Goal: Task Accomplishment & Management: Use online tool/utility

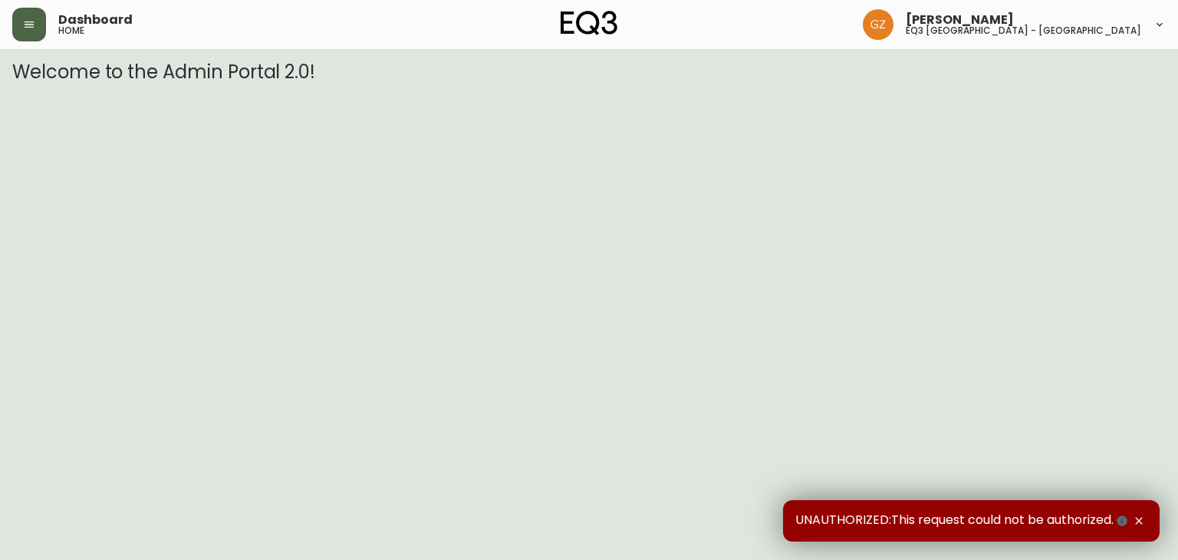
click at [28, 35] on button "button" at bounding box center [29, 25] width 34 height 34
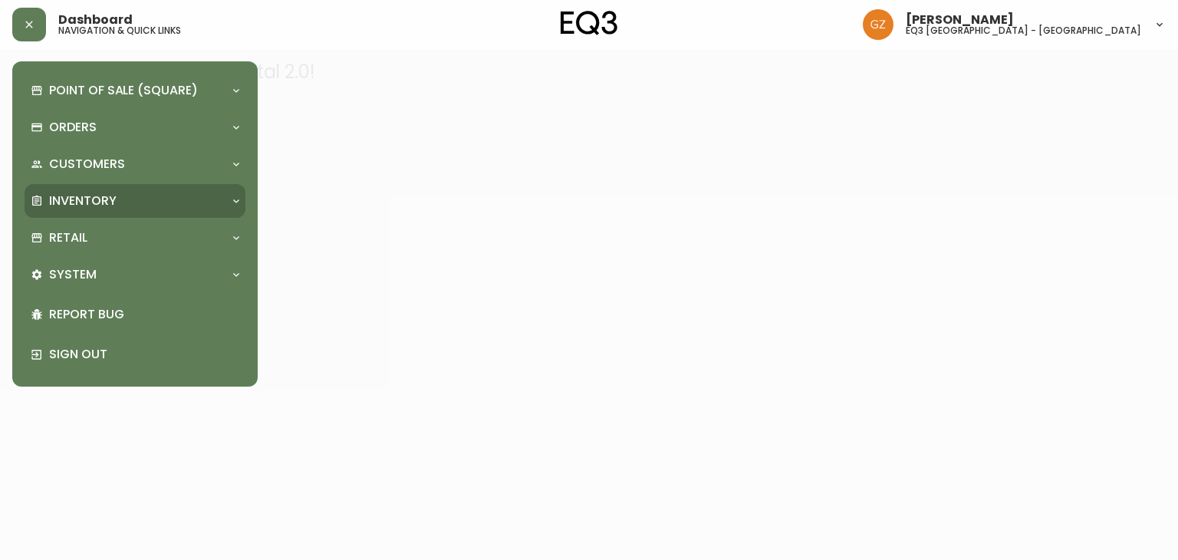
click at [120, 200] on div "Inventory" at bounding box center [127, 201] width 193 height 17
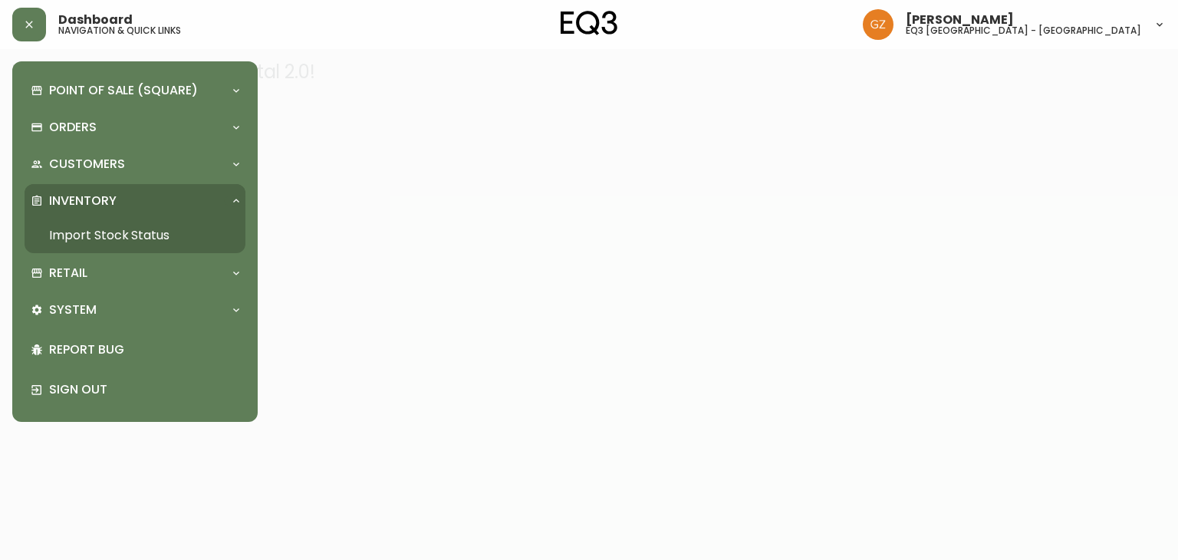
click at [132, 241] on link "Import Stock Status" at bounding box center [135, 235] width 221 height 35
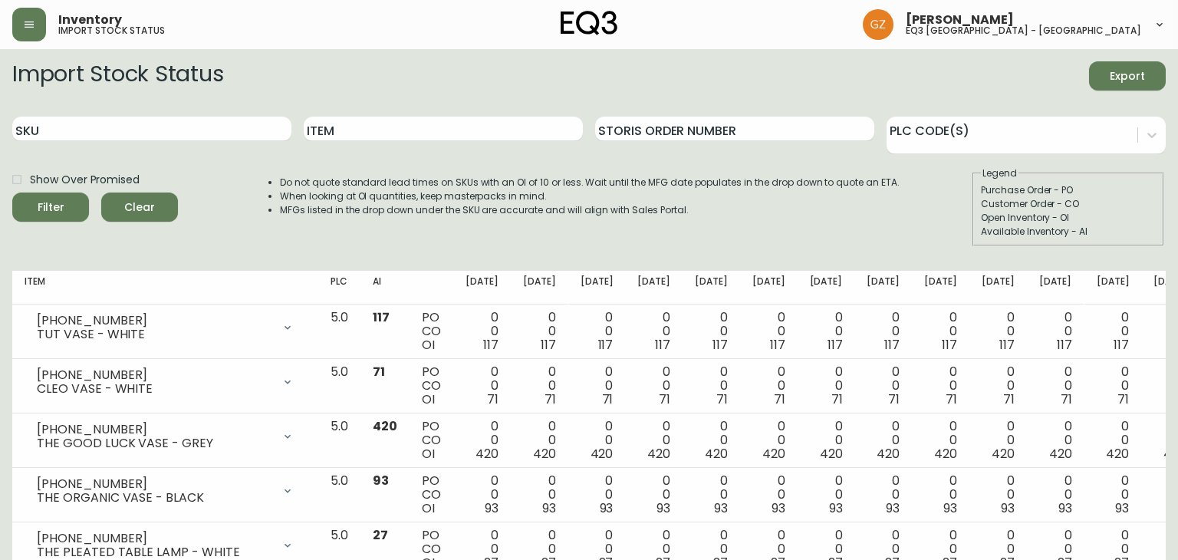
click at [172, 135] on input "SKU" at bounding box center [151, 129] width 279 height 25
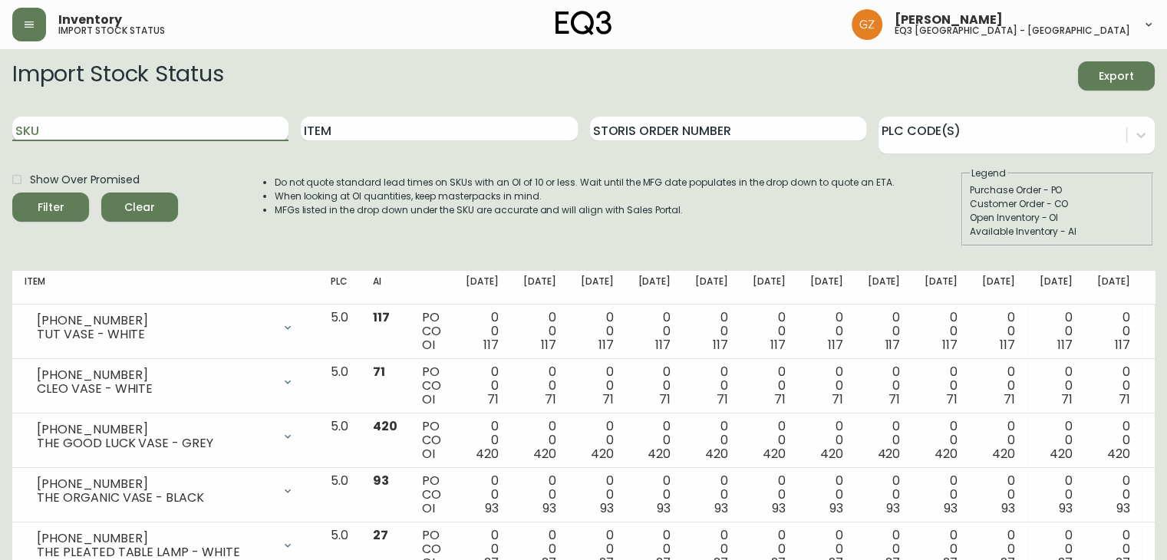
paste input "[PHONE_NUMBER]"
type input "[PHONE_NUMBER]"
click at [52, 200] on span "Filter" at bounding box center [51, 207] width 27 height 19
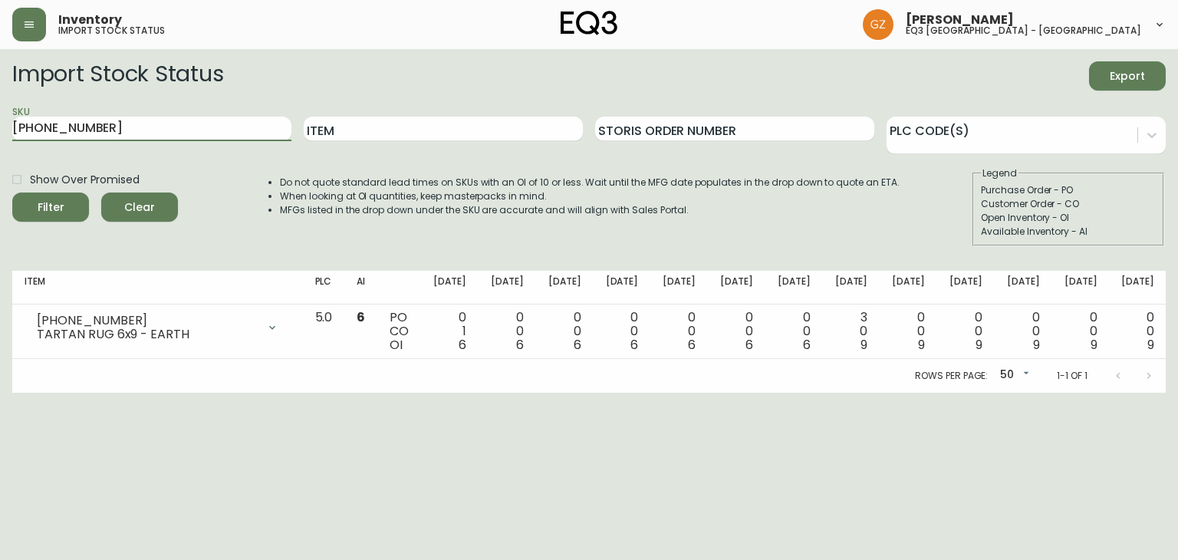
drag, startPoint x: 87, startPoint y: 127, endPoint x: 0, endPoint y: 93, distance: 93.3
click at [0, 93] on main "Import Stock Status Export SKU [PHONE_NUMBER] Item Storis Order Number PLC Code…" at bounding box center [589, 221] width 1178 height 344
paste input "[PHONE_NUMBER]"
type input "[PHONE_NUMBER]"
click at [21, 199] on button "Filter" at bounding box center [50, 207] width 77 height 29
